Goal: Communication & Community: Ask a question

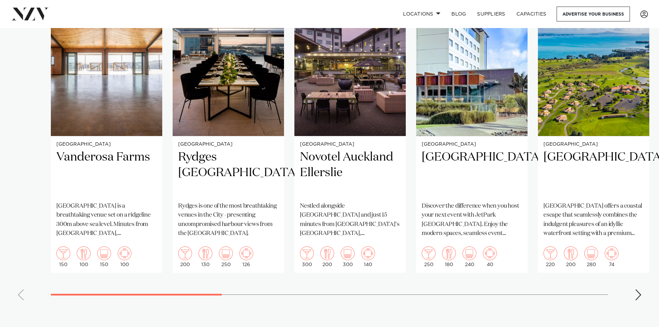
scroll to position [553, 0]
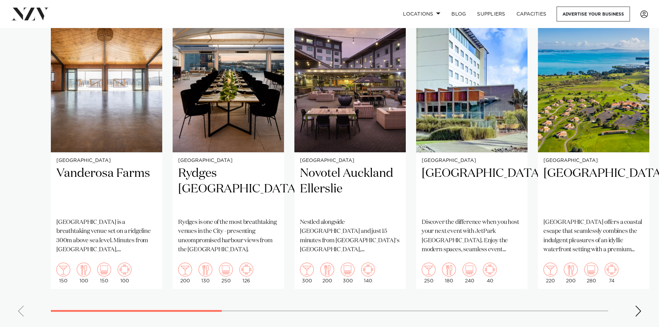
click at [639, 305] on div "Next slide" at bounding box center [637, 310] width 7 height 11
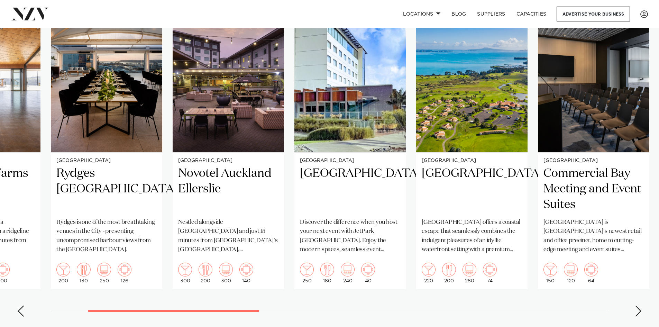
click at [639, 305] on div "Next slide" at bounding box center [637, 310] width 7 height 11
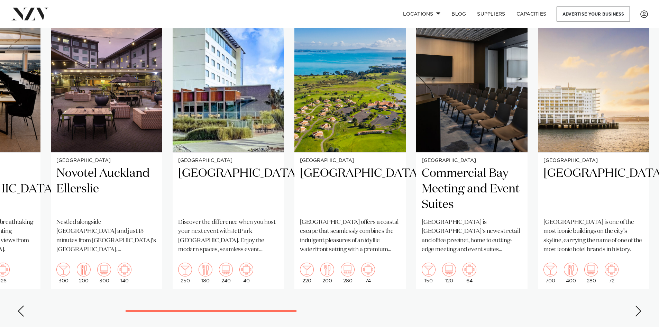
click at [639, 305] on div "Next slide" at bounding box center [637, 310] width 7 height 11
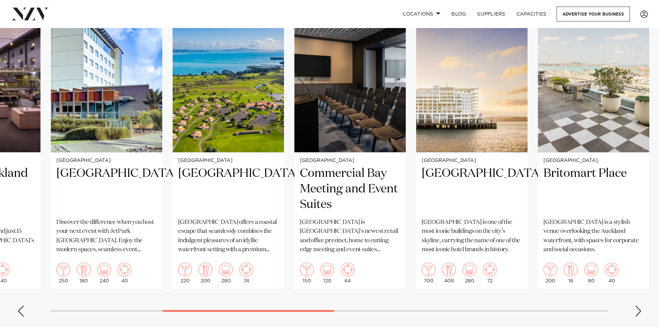
click at [639, 305] on div "Next slide" at bounding box center [637, 310] width 7 height 11
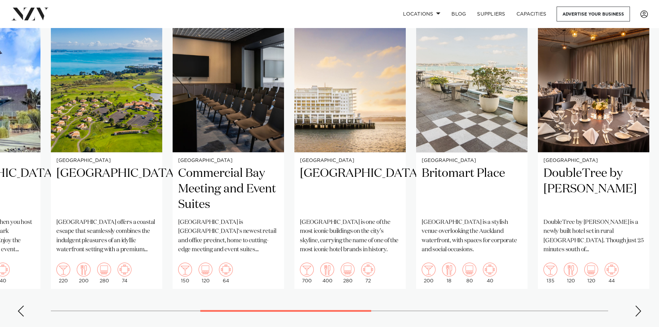
click at [639, 305] on div "Next slide" at bounding box center [637, 310] width 7 height 11
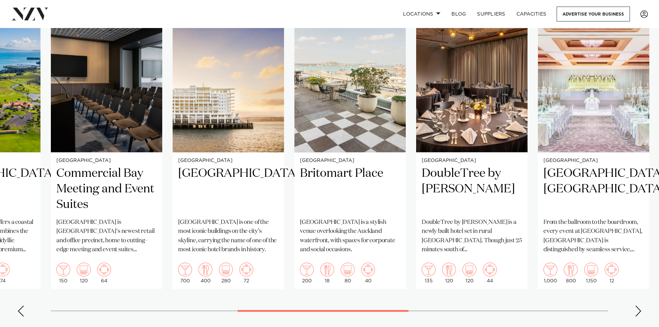
click at [637, 305] on div "Next slide" at bounding box center [637, 310] width 7 height 11
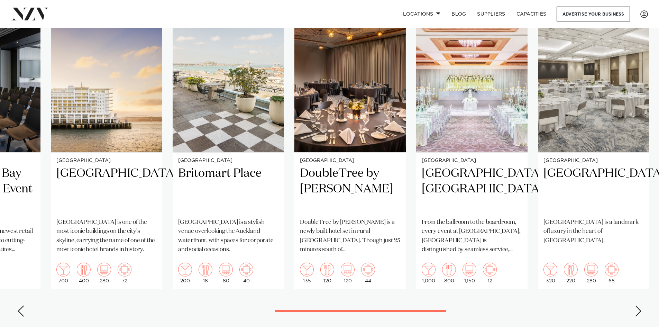
click at [637, 305] on div "Next slide" at bounding box center [637, 310] width 7 height 11
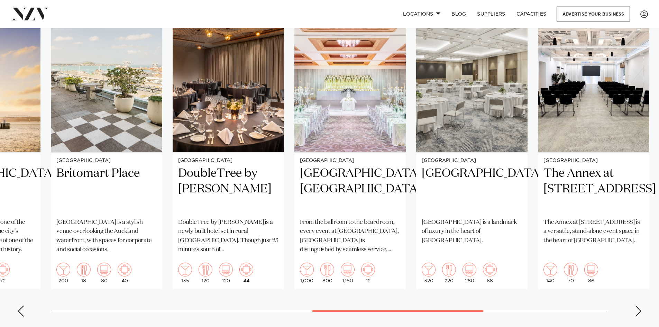
click at [637, 305] on div "Next slide" at bounding box center [637, 310] width 7 height 11
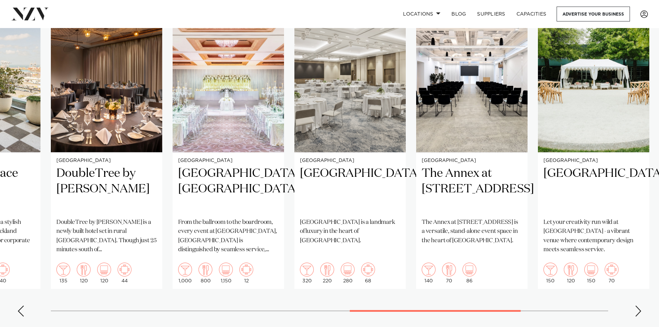
click at [637, 305] on div "Next slide" at bounding box center [637, 310] width 7 height 11
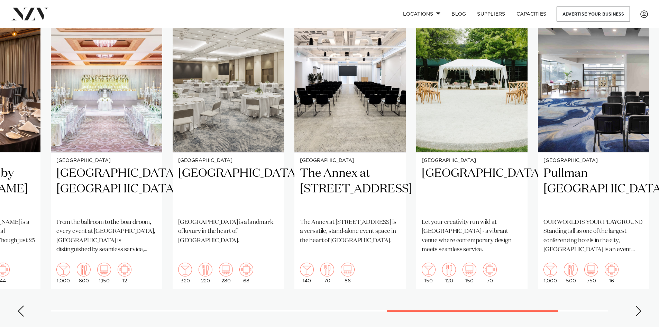
click at [637, 305] on div "Next slide" at bounding box center [637, 310] width 7 height 11
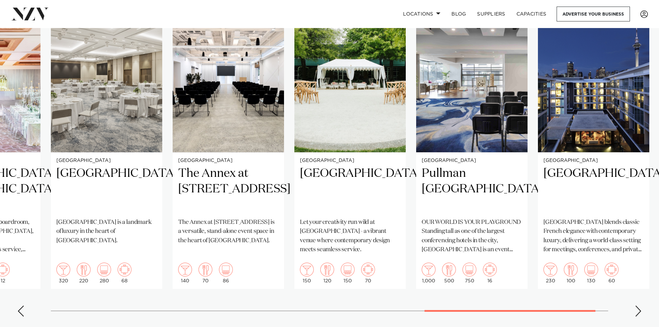
click at [635, 305] on div "Next slide" at bounding box center [637, 310] width 7 height 11
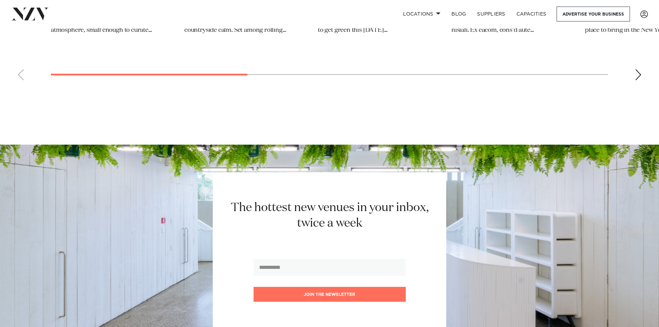
scroll to position [5988, 0]
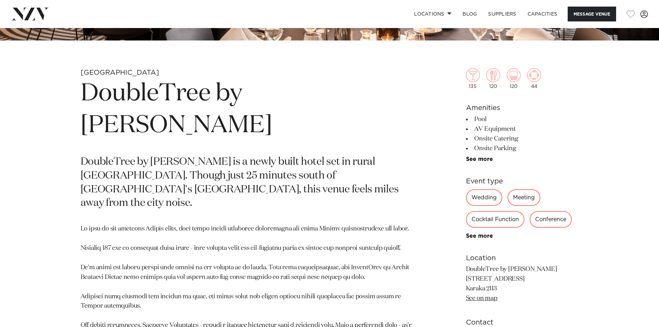
scroll to position [311, 0]
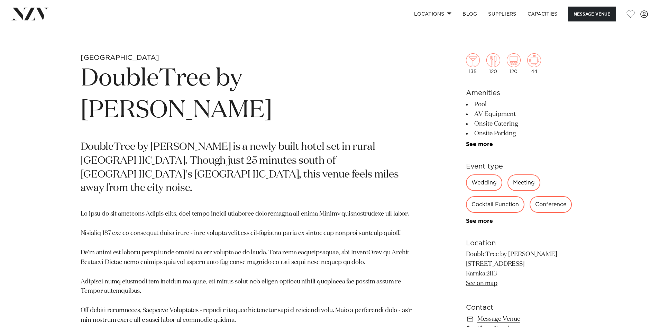
click at [520, 180] on div "Meeting" at bounding box center [523, 182] width 33 height 17
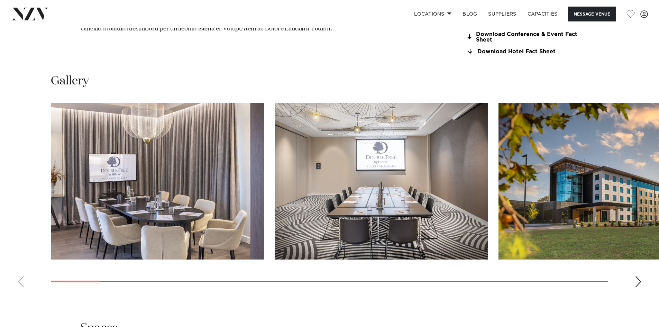
scroll to position [691, 0]
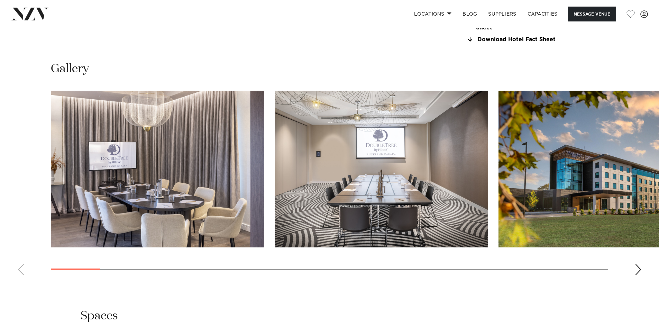
click at [637, 266] on div "Next slide" at bounding box center [637, 269] width 7 height 11
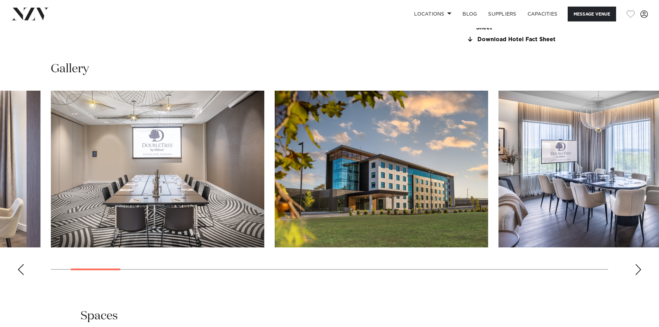
click at [637, 266] on div "Next slide" at bounding box center [637, 269] width 7 height 11
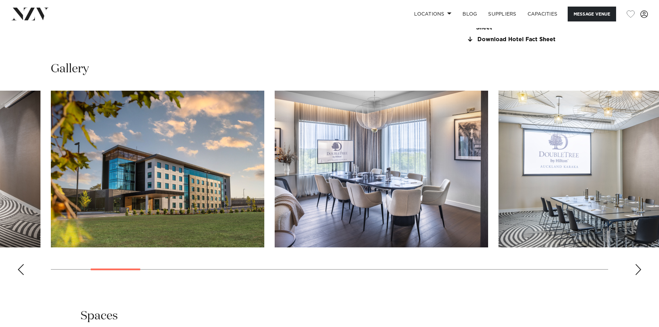
click at [637, 266] on div "Next slide" at bounding box center [637, 269] width 7 height 11
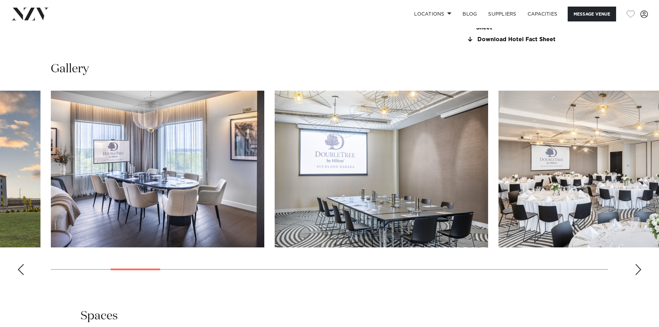
click at [637, 266] on div "Next slide" at bounding box center [637, 269] width 7 height 11
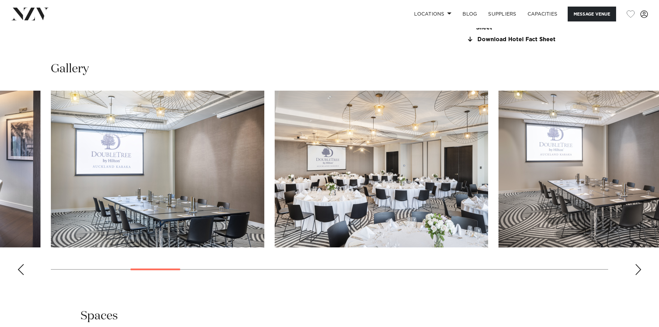
click at [637, 266] on div "Next slide" at bounding box center [637, 269] width 7 height 11
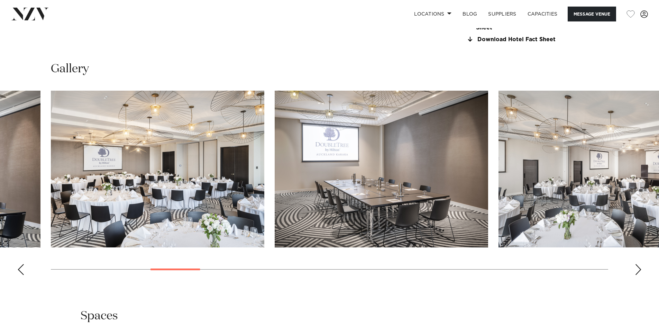
click at [637, 266] on div "Next slide" at bounding box center [637, 269] width 7 height 11
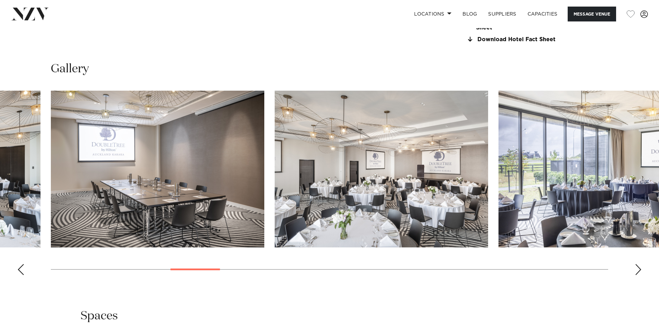
click at [637, 266] on div "Next slide" at bounding box center [637, 269] width 7 height 11
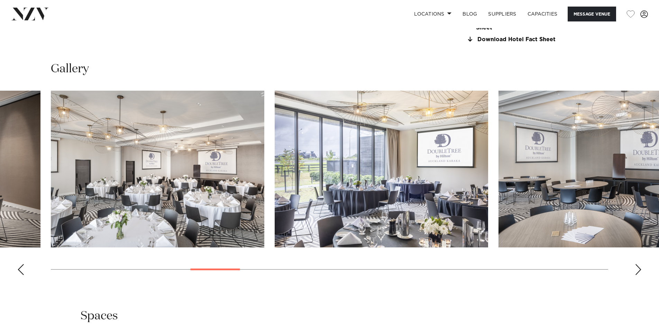
click at [637, 266] on div "Next slide" at bounding box center [637, 269] width 7 height 11
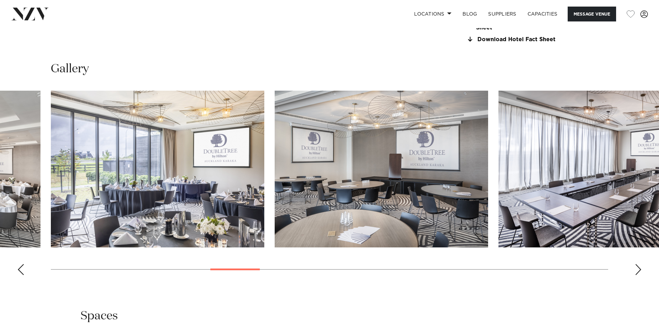
click at [637, 266] on div "Next slide" at bounding box center [637, 269] width 7 height 11
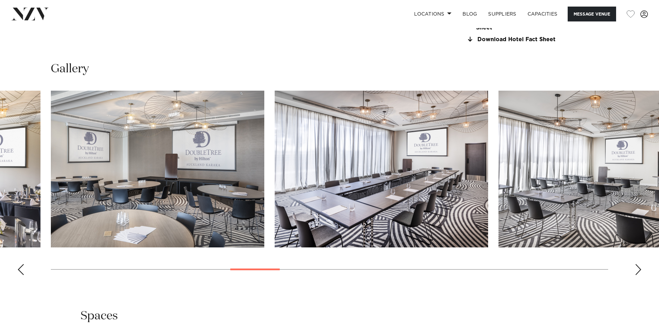
click at [637, 266] on div "Next slide" at bounding box center [637, 269] width 7 height 11
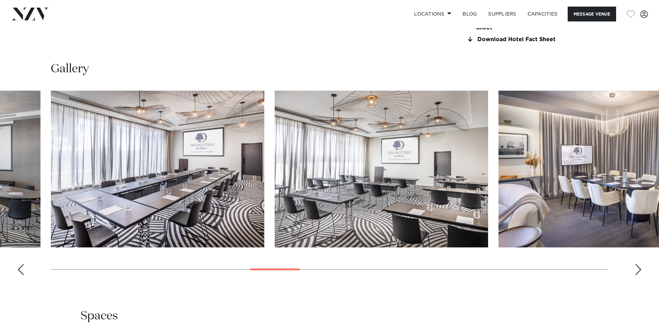
click at [637, 266] on div "Next slide" at bounding box center [637, 269] width 7 height 11
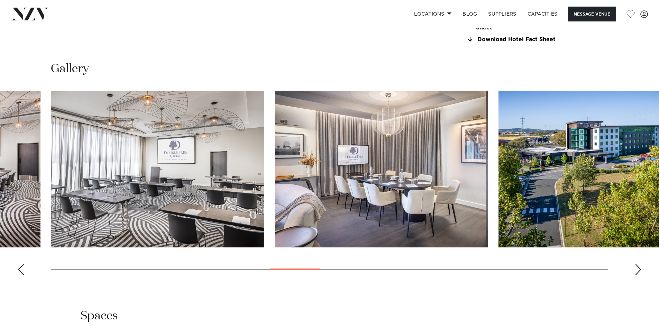
click at [637, 266] on div "Next slide" at bounding box center [637, 269] width 7 height 11
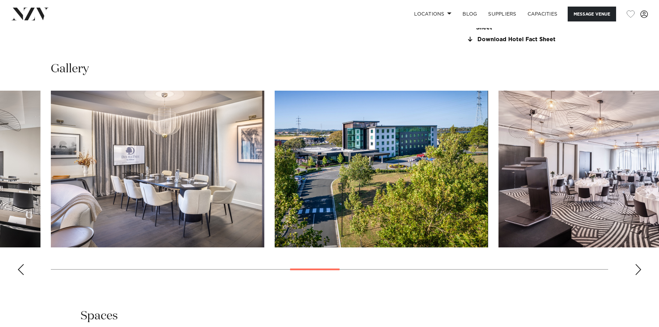
click at [637, 266] on div "Next slide" at bounding box center [637, 269] width 7 height 11
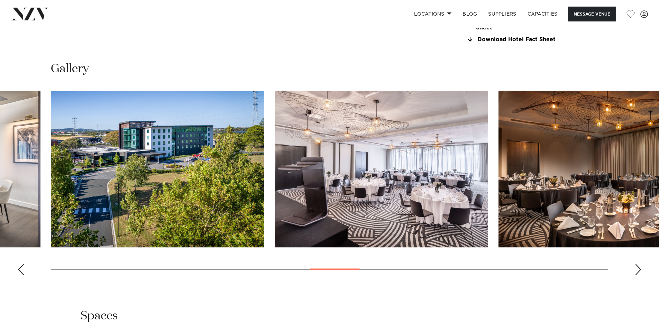
click at [637, 266] on div "Next slide" at bounding box center [637, 269] width 7 height 11
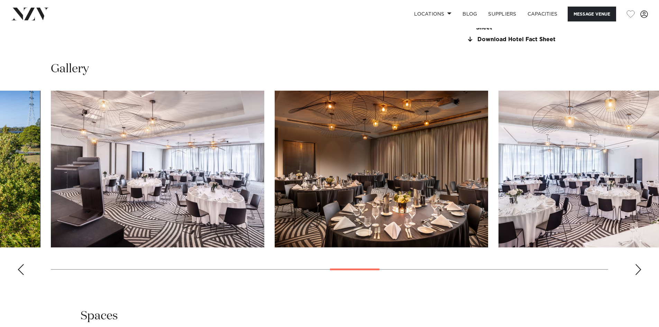
click at [637, 266] on div "Next slide" at bounding box center [637, 269] width 7 height 11
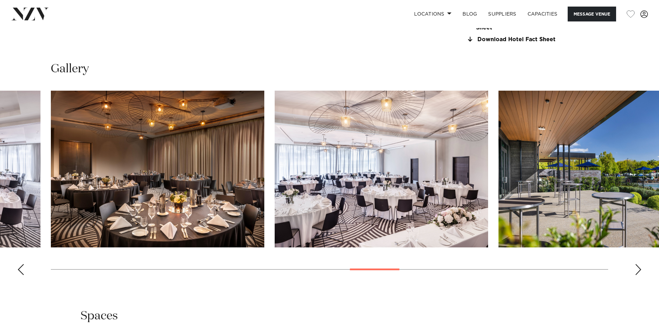
click at [637, 266] on div "Next slide" at bounding box center [637, 269] width 7 height 11
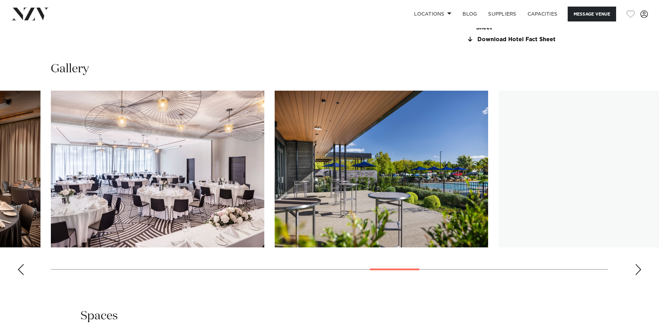
click at [637, 266] on div "Next slide" at bounding box center [637, 269] width 7 height 11
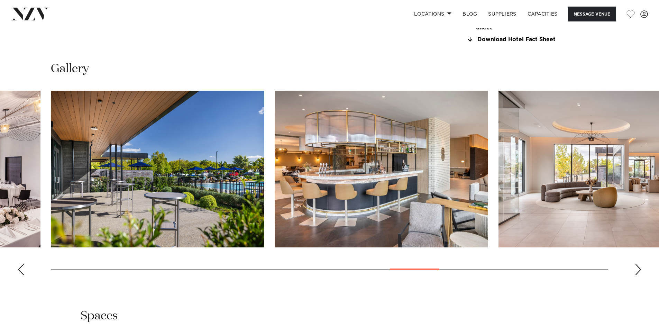
click at [637, 266] on div "Next slide" at bounding box center [637, 269] width 7 height 11
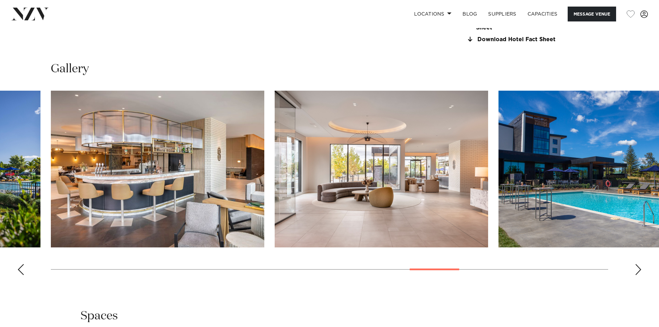
click at [637, 266] on div "Next slide" at bounding box center [637, 269] width 7 height 11
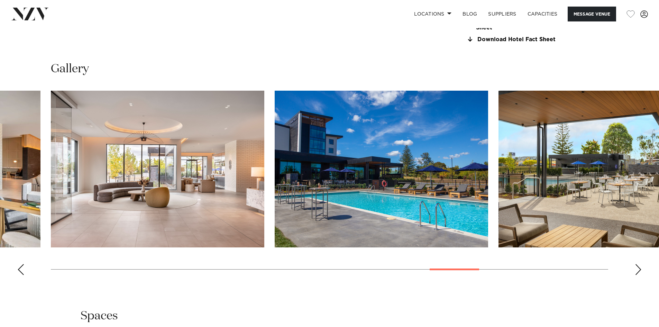
click at [637, 266] on div "Next slide" at bounding box center [637, 269] width 7 height 11
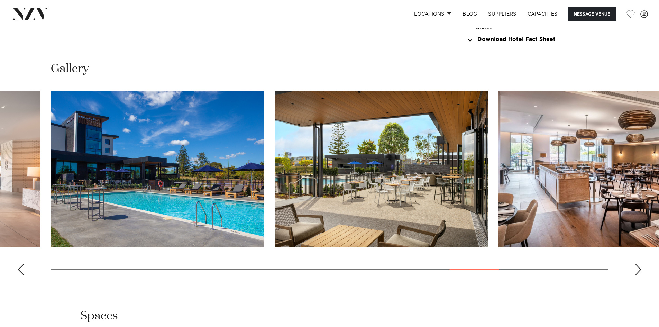
click at [637, 266] on div "Next slide" at bounding box center [637, 269] width 7 height 11
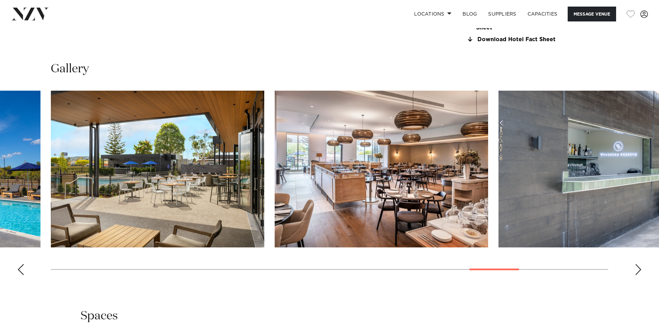
click at [637, 266] on div "Next slide" at bounding box center [637, 269] width 7 height 11
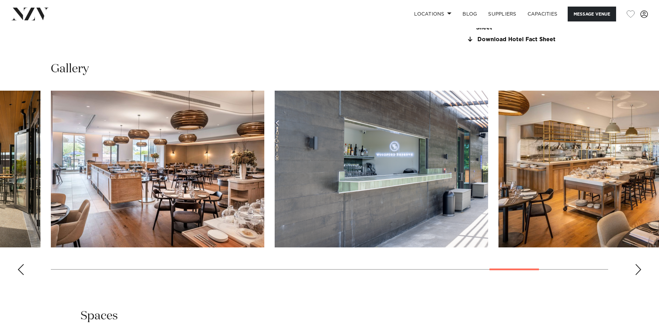
click at [637, 266] on div "Next slide" at bounding box center [637, 269] width 7 height 11
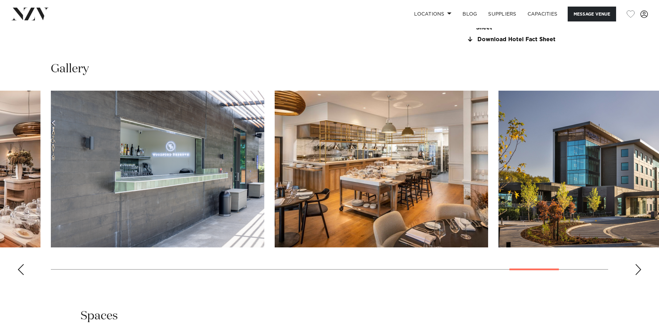
click at [637, 266] on div "Next slide" at bounding box center [637, 269] width 7 height 11
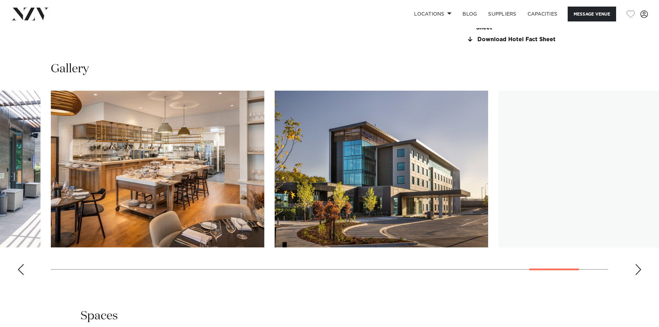
click at [637, 266] on div "Next slide" at bounding box center [637, 269] width 7 height 11
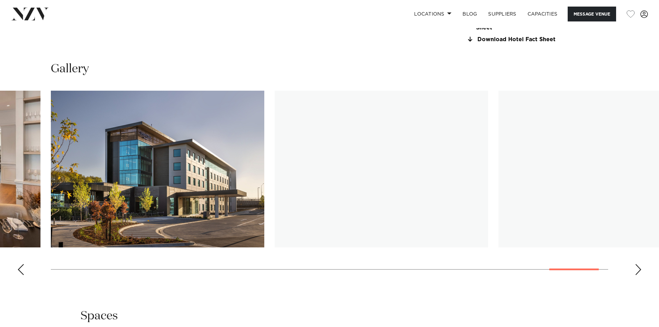
click at [637, 266] on div "Next slide" at bounding box center [637, 269] width 7 height 11
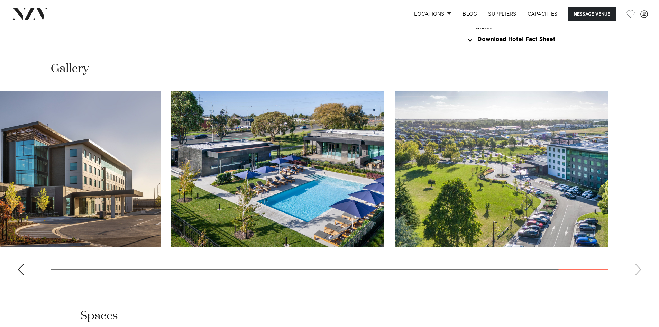
click at [637, 266] on swiper-container at bounding box center [329, 186] width 659 height 190
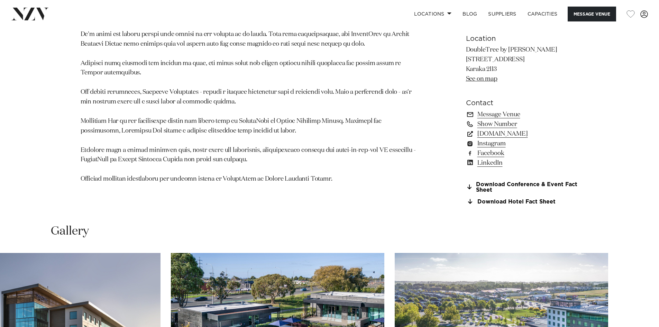
scroll to position [519, 0]
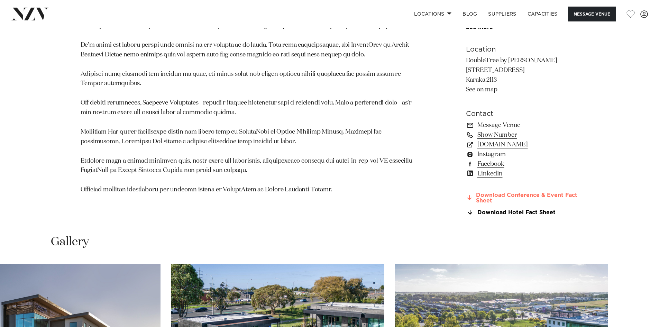
click at [520, 196] on link "Download Conference & Event Fact Sheet" at bounding box center [522, 198] width 113 height 12
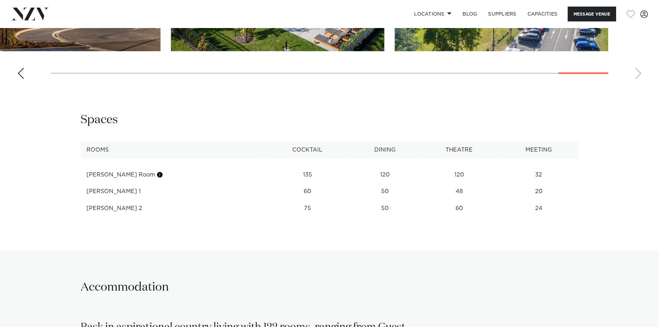
scroll to position [899, 0]
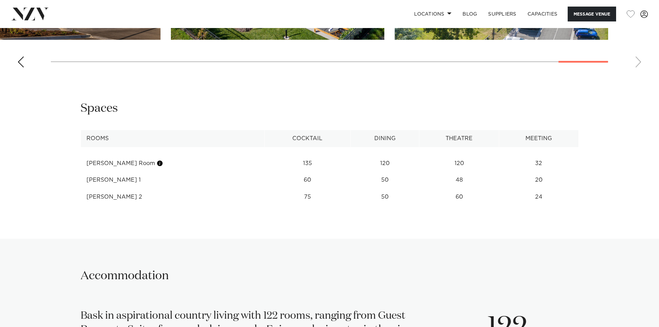
click at [92, 178] on td "Vela 1" at bounding box center [173, 179] width 184 height 17
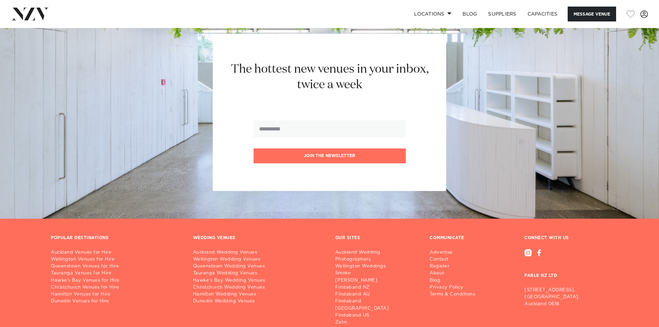
scroll to position [1377, 0]
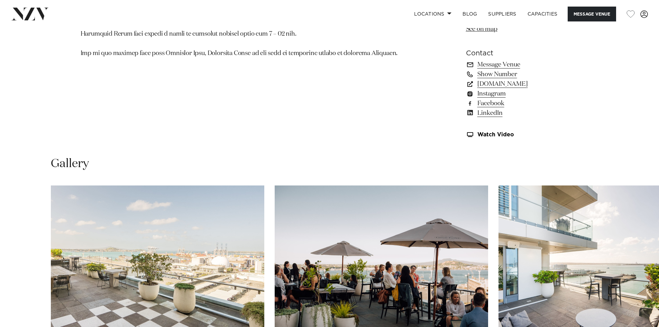
scroll to position [657, 0]
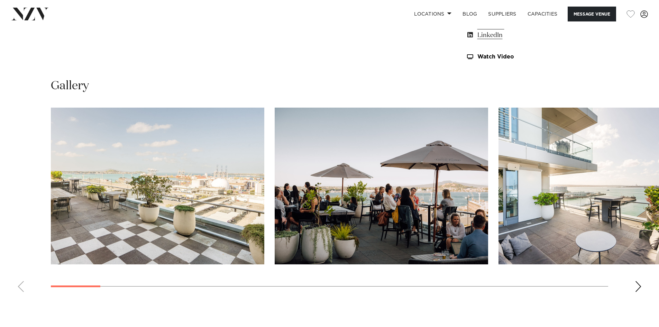
click at [630, 284] on swiper-container at bounding box center [329, 203] width 659 height 190
click at [639, 286] on div "Next slide" at bounding box center [637, 286] width 7 height 11
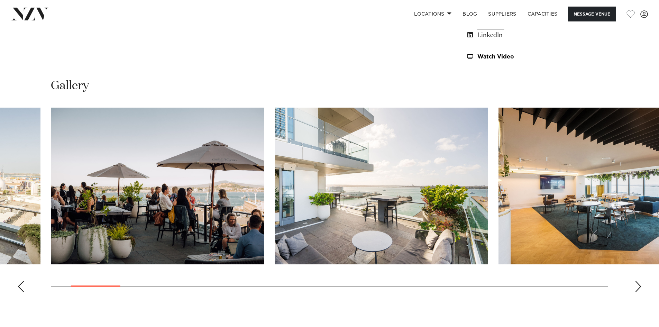
click at [639, 286] on div "Next slide" at bounding box center [637, 286] width 7 height 11
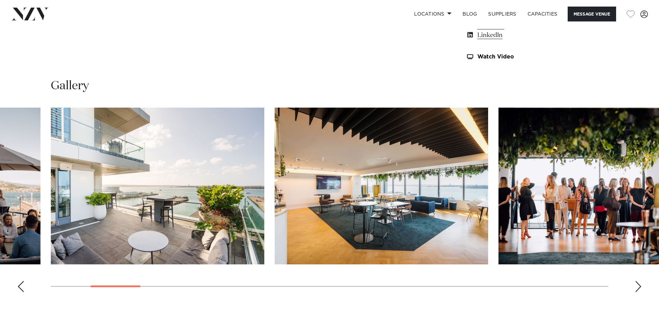
click at [639, 286] on div "Next slide" at bounding box center [637, 286] width 7 height 11
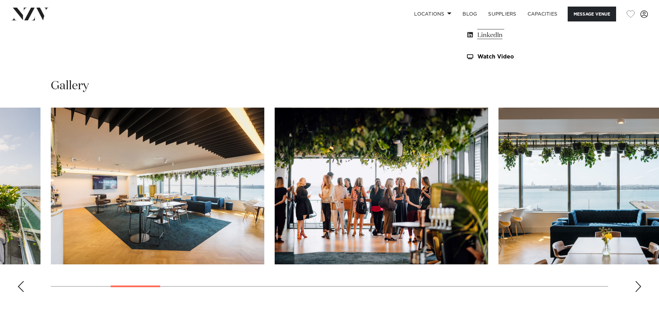
click at [639, 286] on div "Next slide" at bounding box center [637, 286] width 7 height 11
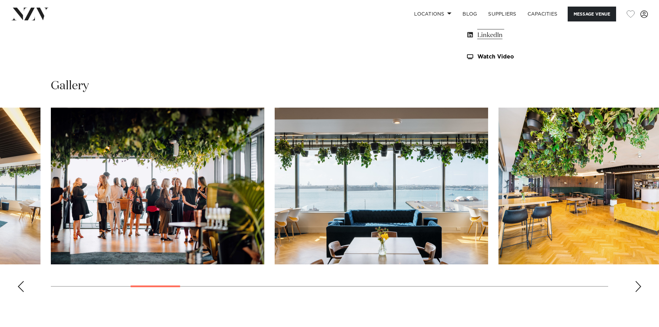
click at [639, 286] on div "Next slide" at bounding box center [637, 286] width 7 height 11
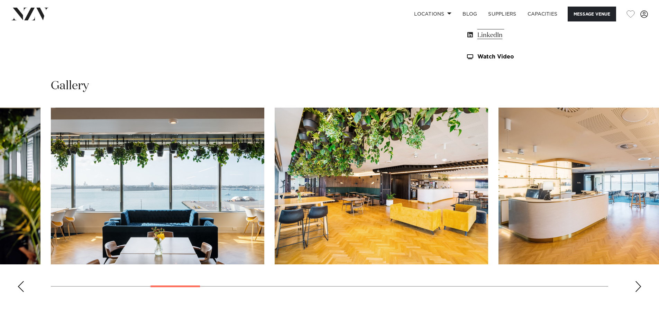
click at [639, 286] on div "Next slide" at bounding box center [637, 286] width 7 height 11
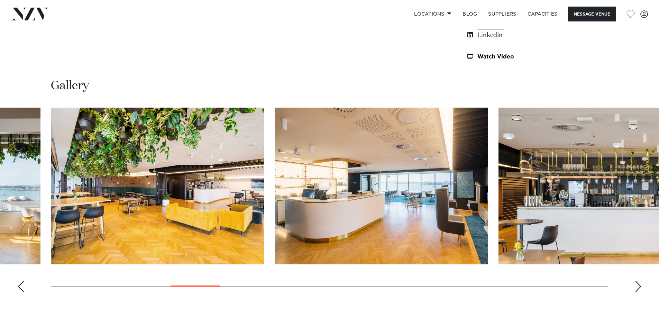
click at [639, 286] on div "Next slide" at bounding box center [637, 286] width 7 height 11
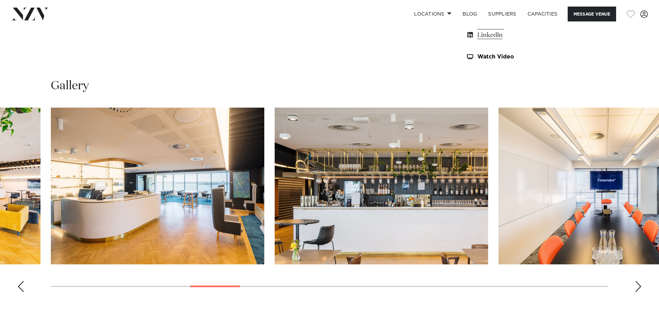
click at [639, 286] on div "Next slide" at bounding box center [637, 286] width 7 height 11
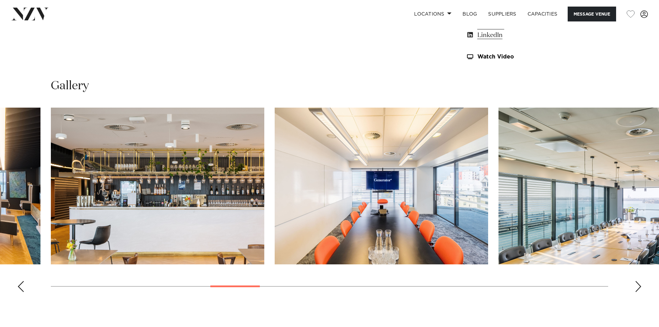
click at [642, 288] on swiper-container at bounding box center [329, 203] width 659 height 190
click at [637, 287] on div "Next slide" at bounding box center [637, 286] width 7 height 11
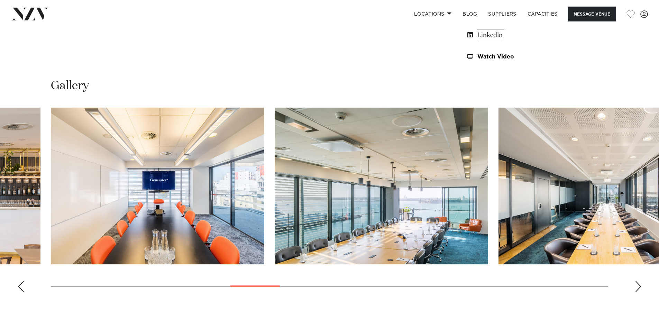
click at [421, 216] on img "11 / 28" at bounding box center [380, 186] width 213 height 157
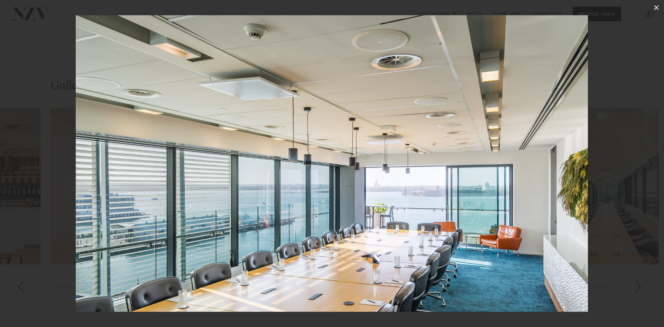
click at [656, 5] on icon at bounding box center [656, 7] width 8 height 8
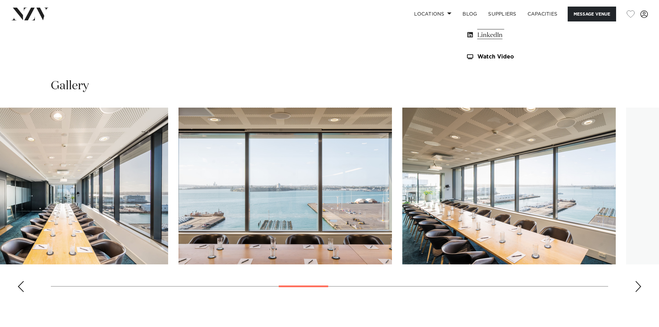
click at [283, 201] on img "13 / 28" at bounding box center [284, 186] width 213 height 157
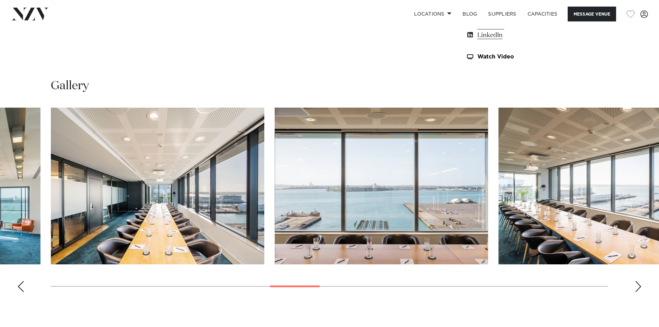
click at [554, 208] on img "14 / 28" at bounding box center [604, 186] width 213 height 157
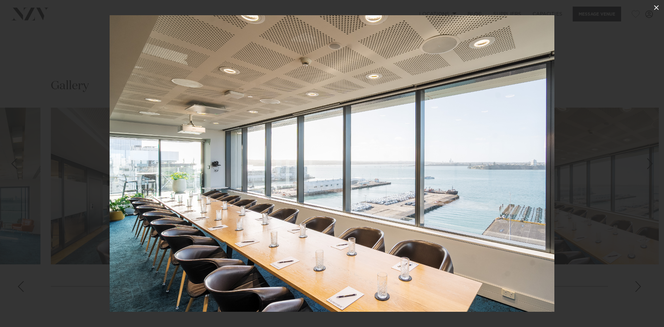
click at [655, 8] on icon at bounding box center [656, 7] width 8 height 8
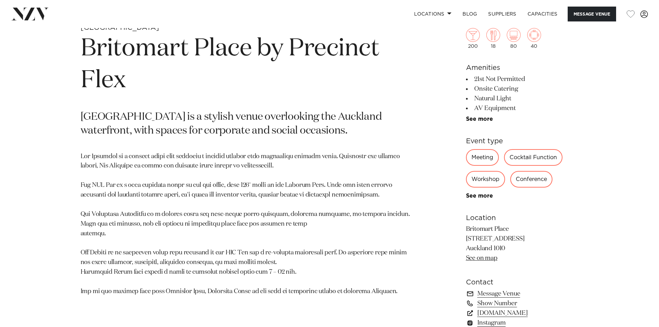
scroll to position [346, 0]
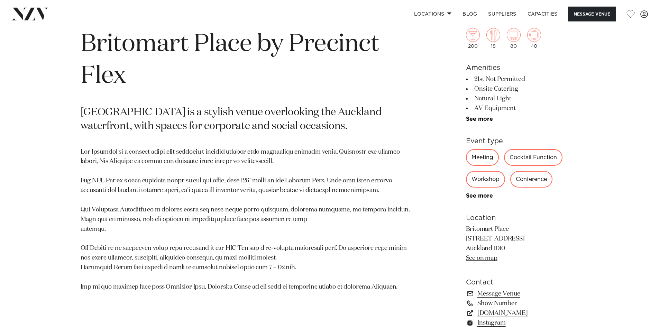
click at [486, 154] on div "Meeting" at bounding box center [482, 157] width 33 height 17
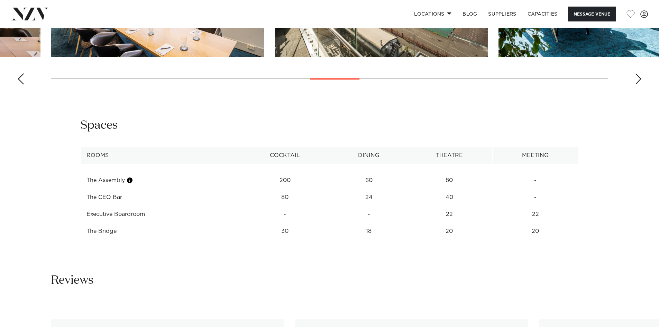
scroll to position [657, 0]
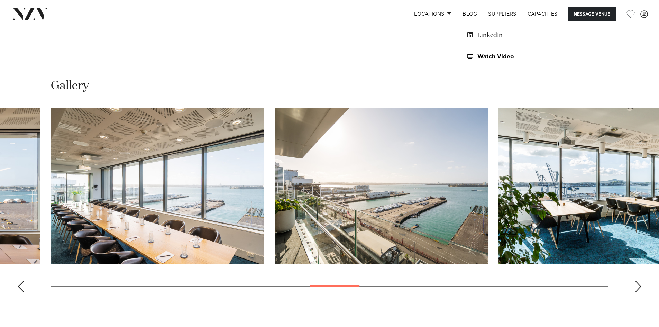
click at [635, 282] on div "Next slide" at bounding box center [637, 286] width 7 height 11
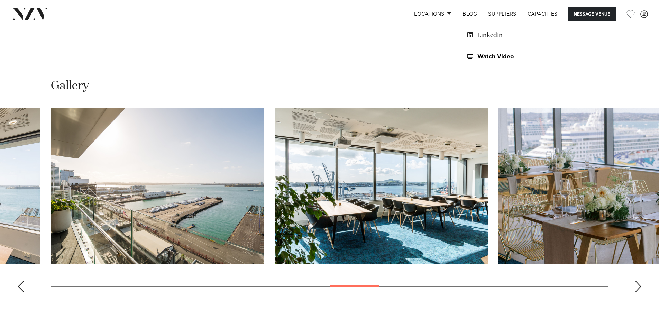
click at [635, 282] on div "Next slide" at bounding box center [637, 286] width 7 height 11
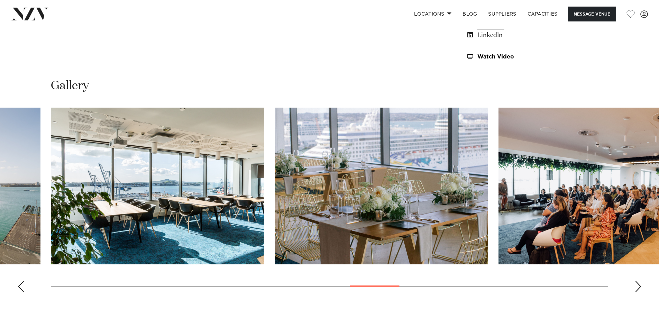
click at [635, 282] on div "Next slide" at bounding box center [637, 286] width 7 height 11
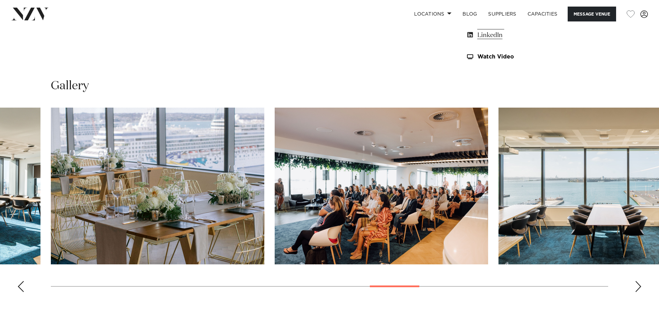
click at [635, 282] on div "Next slide" at bounding box center [637, 286] width 7 height 11
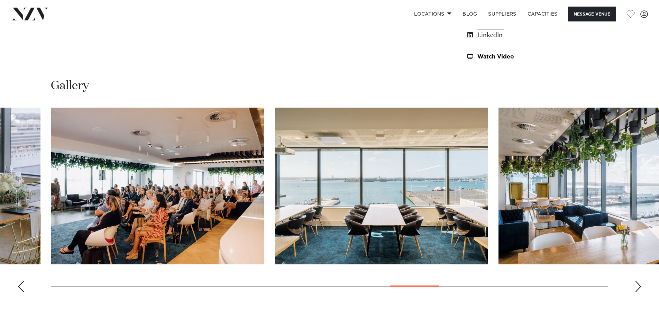
click at [635, 282] on div "Next slide" at bounding box center [637, 286] width 7 height 11
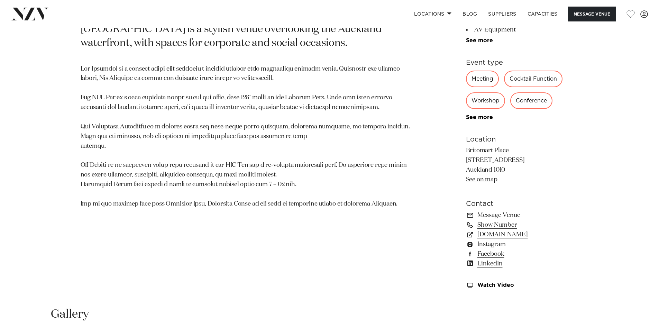
scroll to position [311, 0]
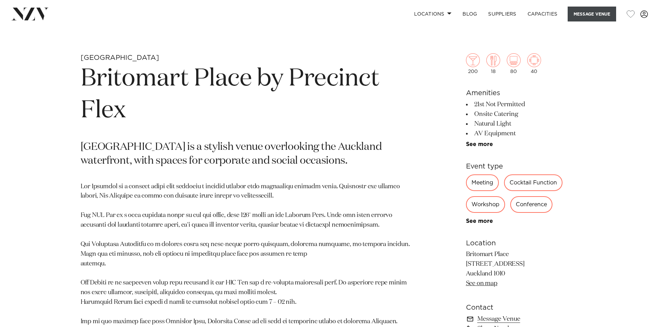
click at [581, 17] on button "Message Venue" at bounding box center [591, 14] width 48 height 15
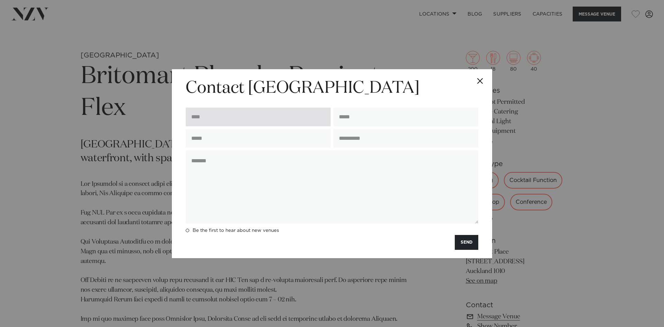
click at [240, 117] on input "text" at bounding box center [258, 117] width 145 height 19
type input "**********"
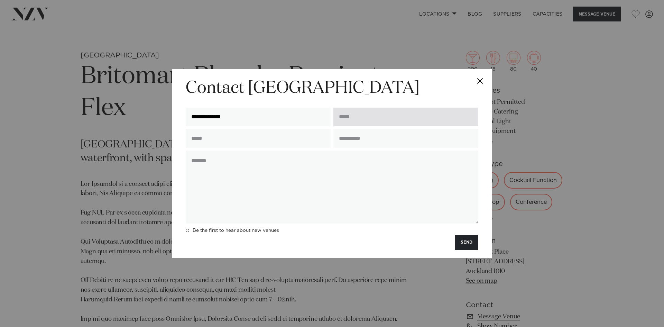
click at [365, 120] on input "email" at bounding box center [405, 117] width 145 height 19
type input "**********"
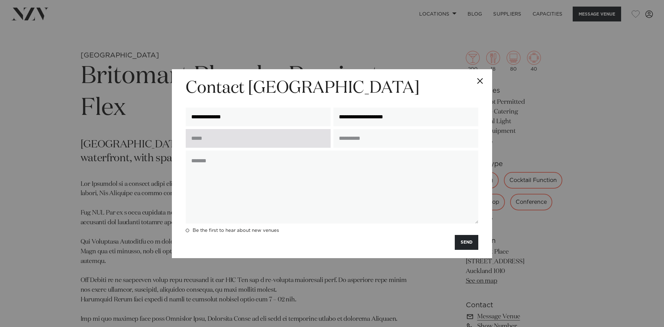
click at [308, 132] on input "text" at bounding box center [258, 138] width 145 height 19
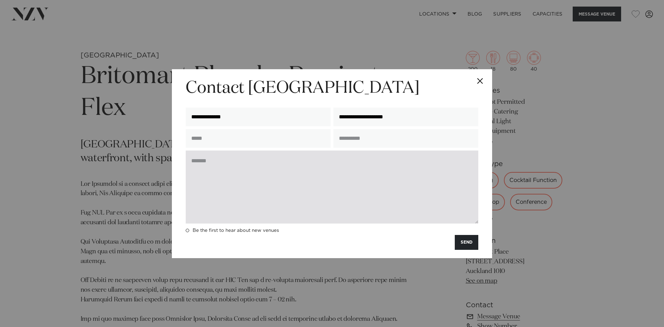
type input "**********"
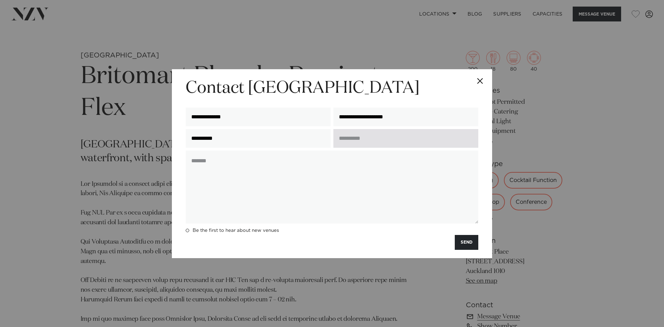
click at [368, 141] on input "text" at bounding box center [405, 138] width 145 height 19
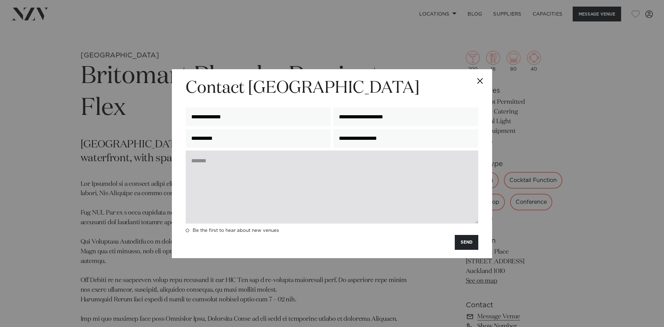
type input "**********"
click at [199, 164] on textarea at bounding box center [332, 186] width 292 height 73
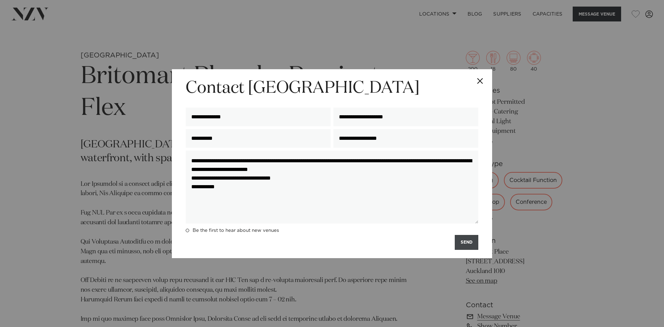
type textarea "**********"
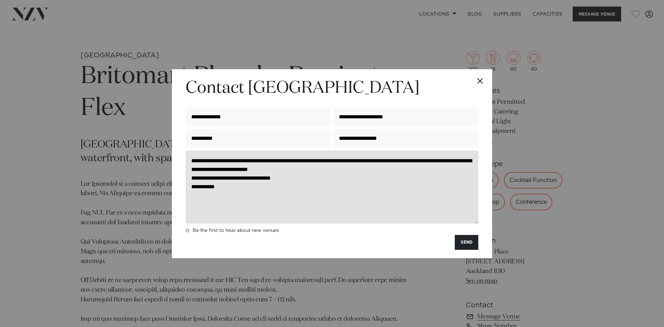
drag, startPoint x: 468, startPoint y: 246, endPoint x: 206, endPoint y: 158, distance: 276.8
click at [206, 187] on form "**********" at bounding box center [332, 163] width 292 height 172
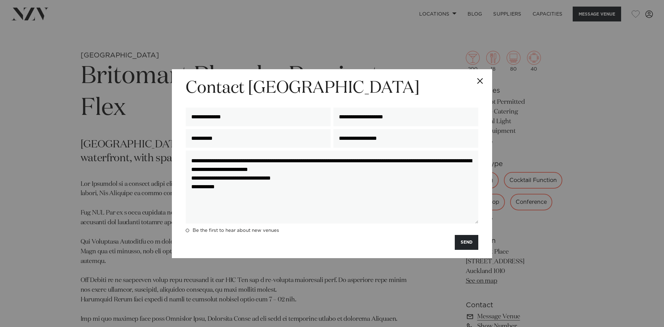
drag, startPoint x: 216, startPoint y: 116, endPoint x: 178, endPoint y: 118, distance: 37.4
click at [178, 118] on div "**********" at bounding box center [332, 163] width 320 height 189
type input "**********"
click at [460, 241] on button "SEND" at bounding box center [467, 242] width 24 height 15
click at [464, 241] on button "SEND" at bounding box center [467, 242] width 24 height 15
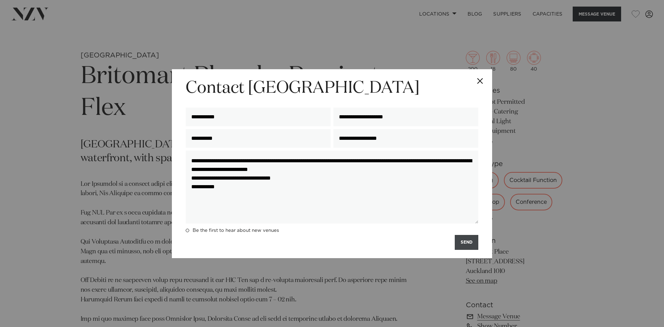
click at [464, 241] on button "SEND" at bounding box center [467, 242] width 24 height 15
click at [377, 272] on div "**********" at bounding box center [332, 163] width 664 height 327
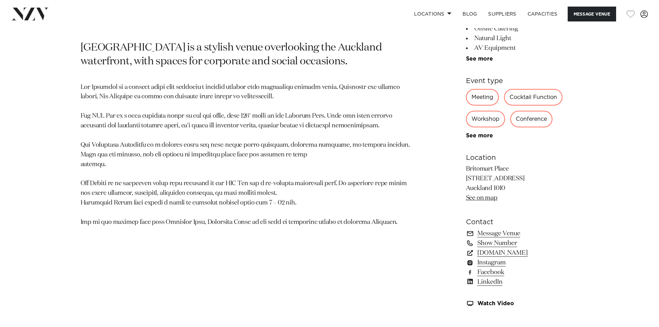
scroll to position [417, 0]
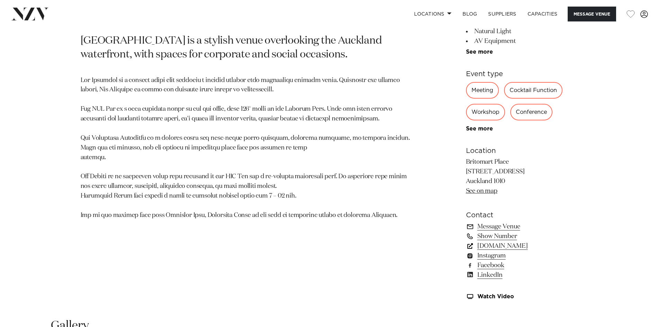
click at [486, 246] on link "precinctflex.co.nz" at bounding box center [522, 246] width 113 height 10
